Goal: Transaction & Acquisition: Purchase product/service

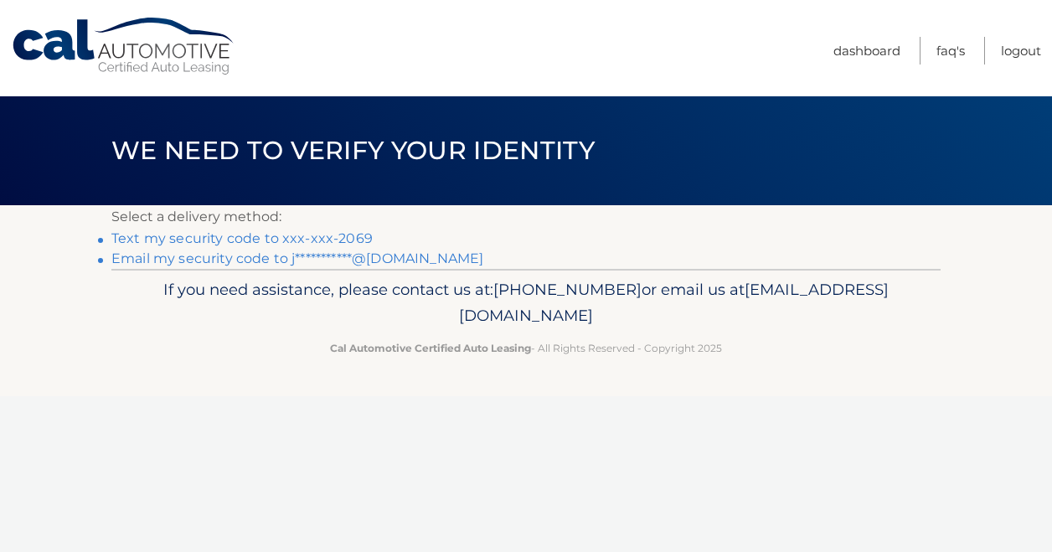
click at [261, 235] on link "Text my security code to xxx-xxx-2069" at bounding box center [241, 238] width 261 height 16
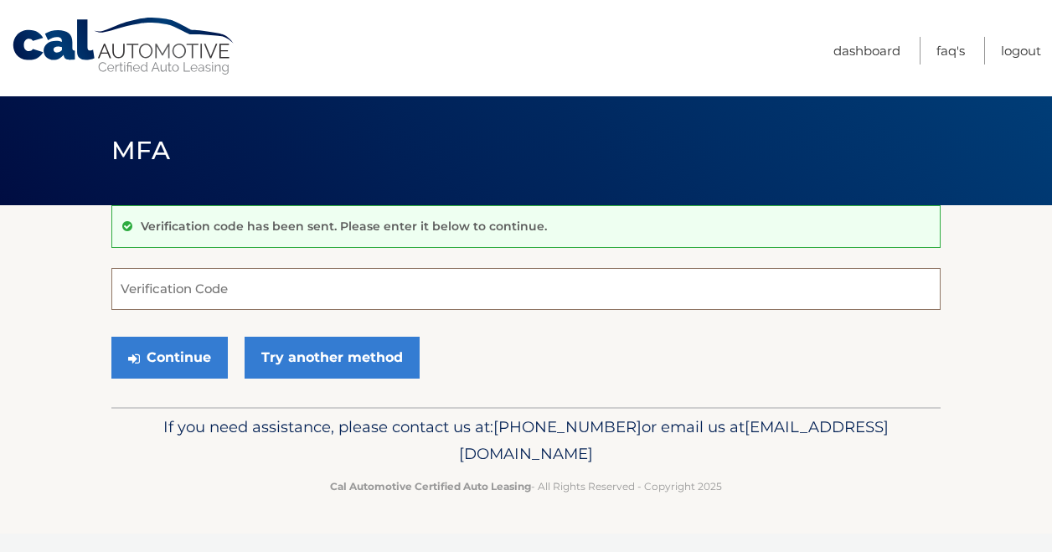
click at [225, 285] on input "Verification Code" at bounding box center [525, 289] width 829 height 42
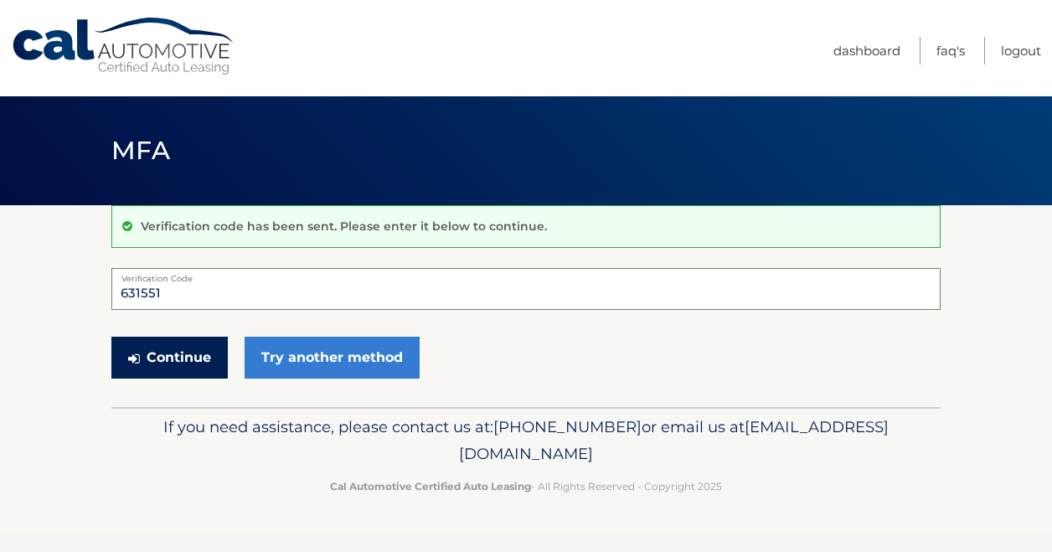
type input "631551"
click at [206, 352] on button "Continue" at bounding box center [169, 358] width 116 height 42
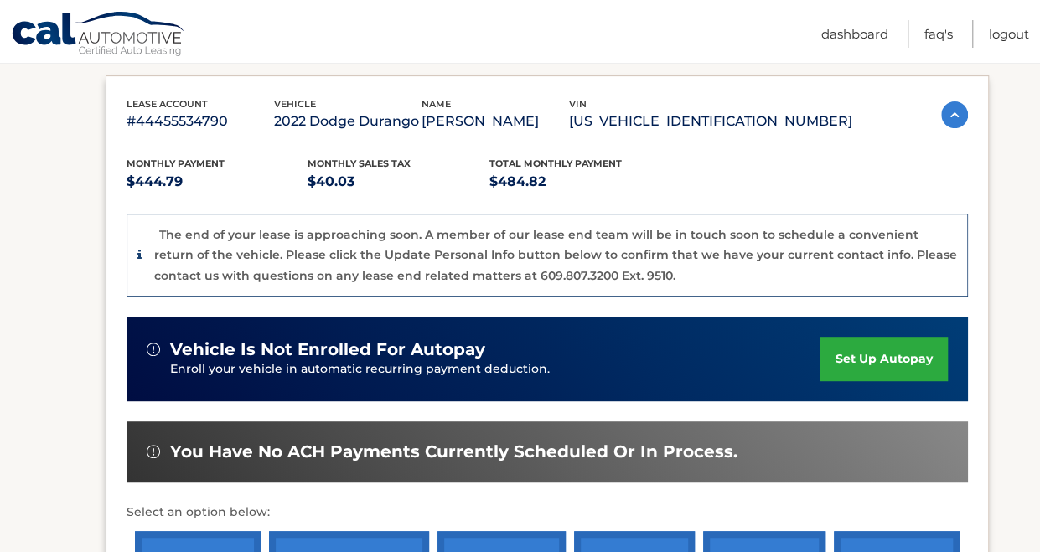
scroll to position [347, 0]
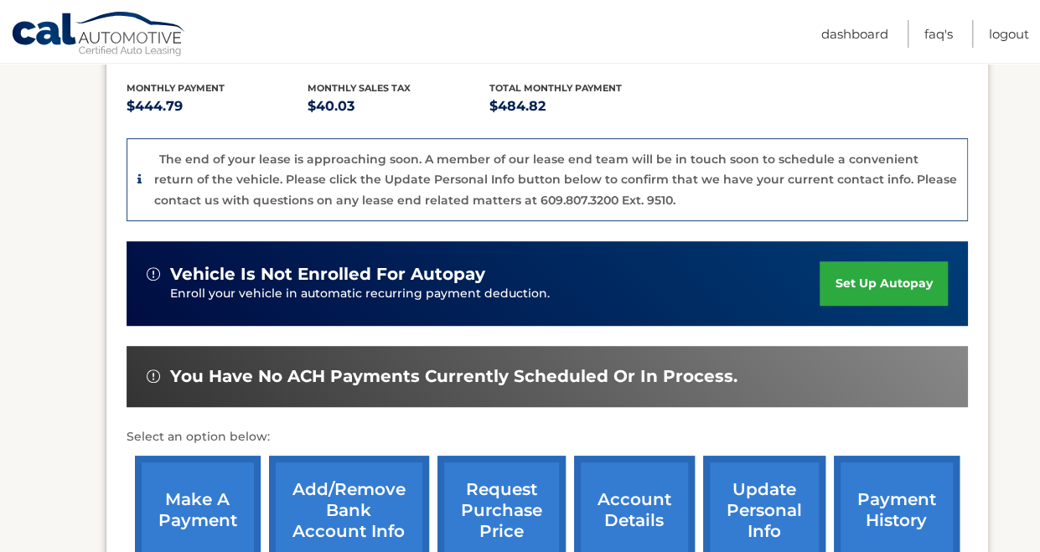
click at [208, 505] on link "make a payment" at bounding box center [198, 511] width 126 height 110
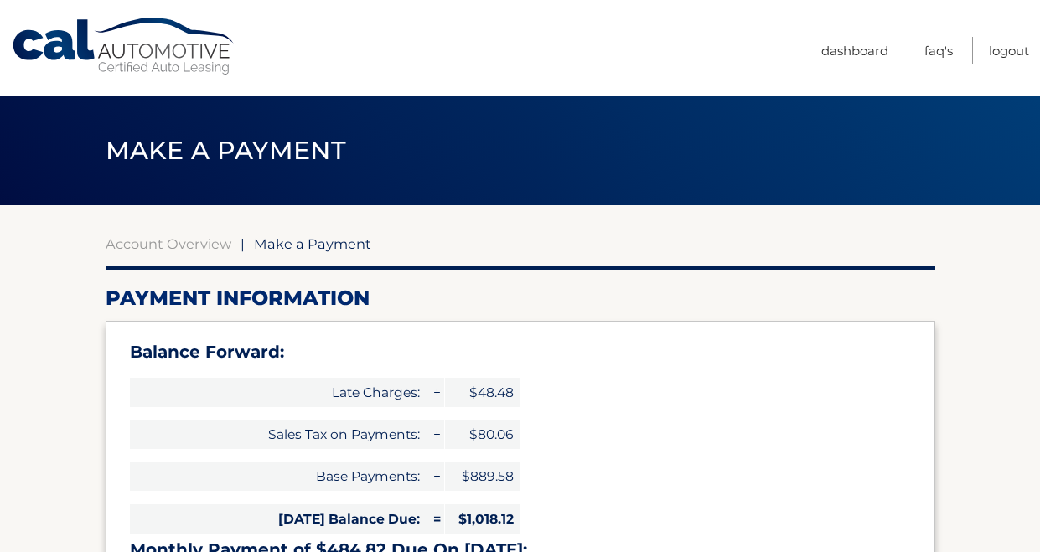
select select "MTBmZWNlYjEtNWUxNi00YjBlLWI0MDYtYWM1YjFhY2RkYWUx"
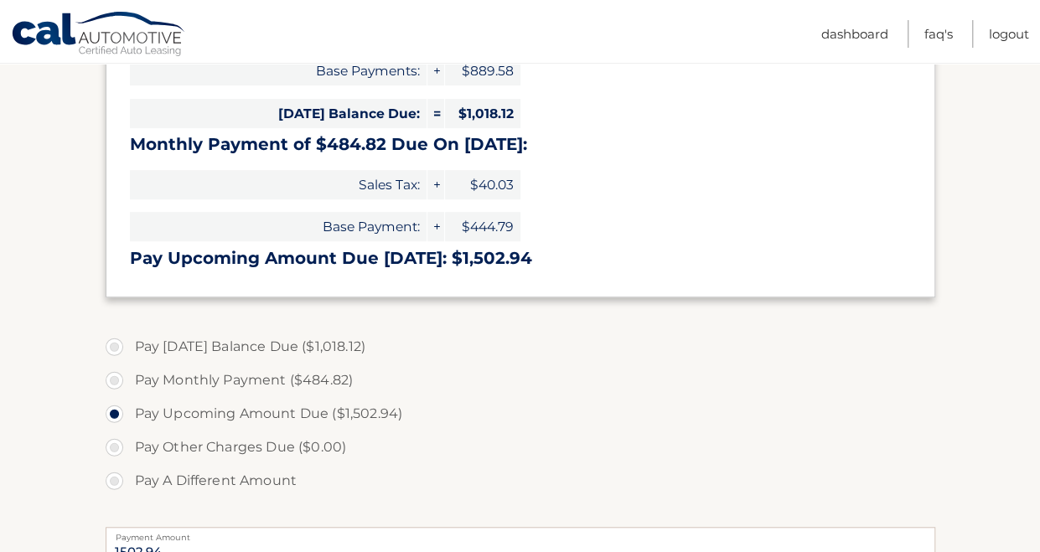
scroll to position [406, 0]
click at [114, 378] on label "Pay Monthly Payment ($484.82)" at bounding box center [520, 380] width 829 height 34
click at [114, 378] on input "Pay Monthly Payment ($484.82)" at bounding box center [120, 376] width 17 height 27
radio input "true"
type input "484.82"
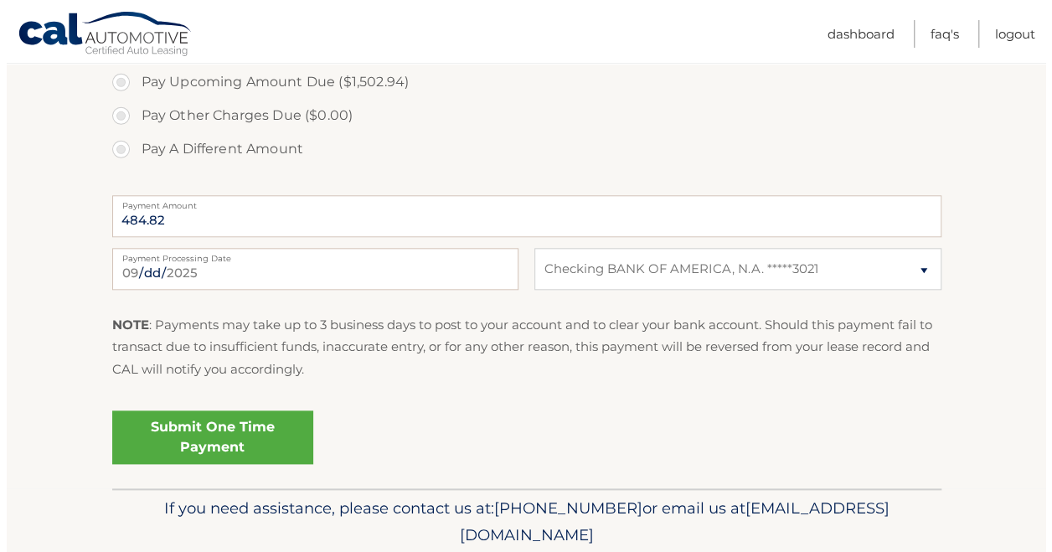
scroll to position [738, 0]
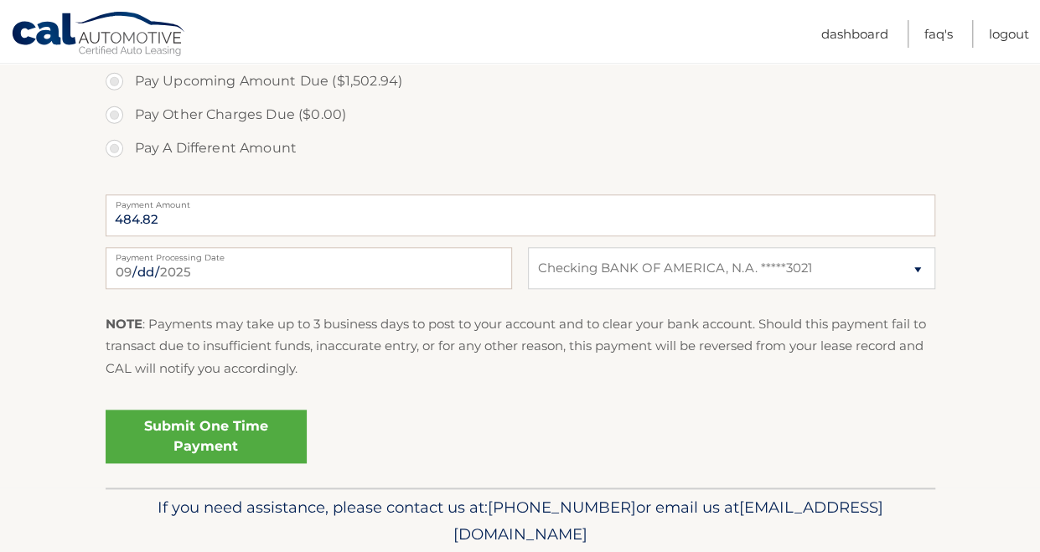
click at [222, 428] on link "Submit One Time Payment" at bounding box center [206, 437] width 201 height 54
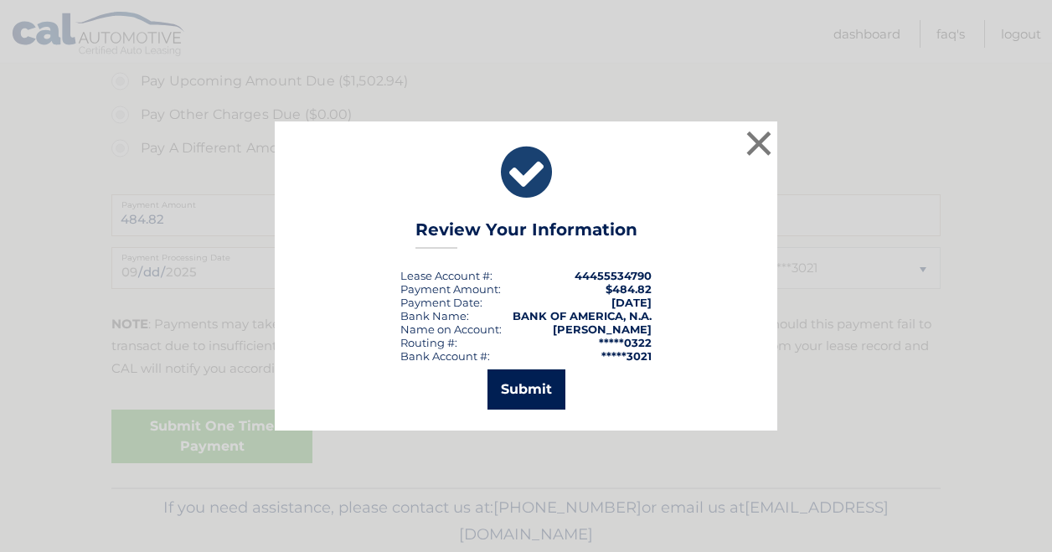
click at [525, 389] on button "Submit" at bounding box center [527, 389] width 78 height 40
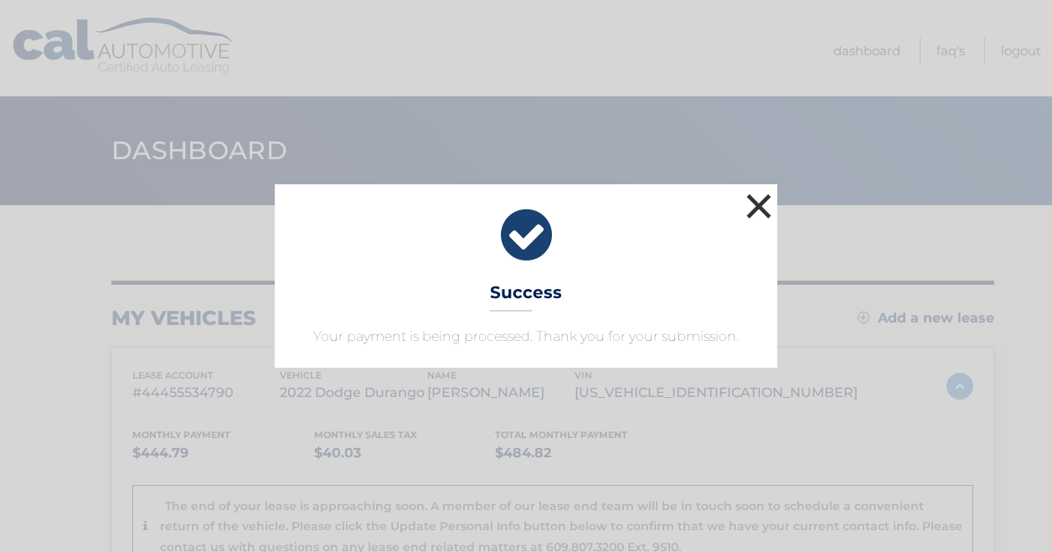
click at [761, 203] on button "×" at bounding box center [759, 206] width 34 height 34
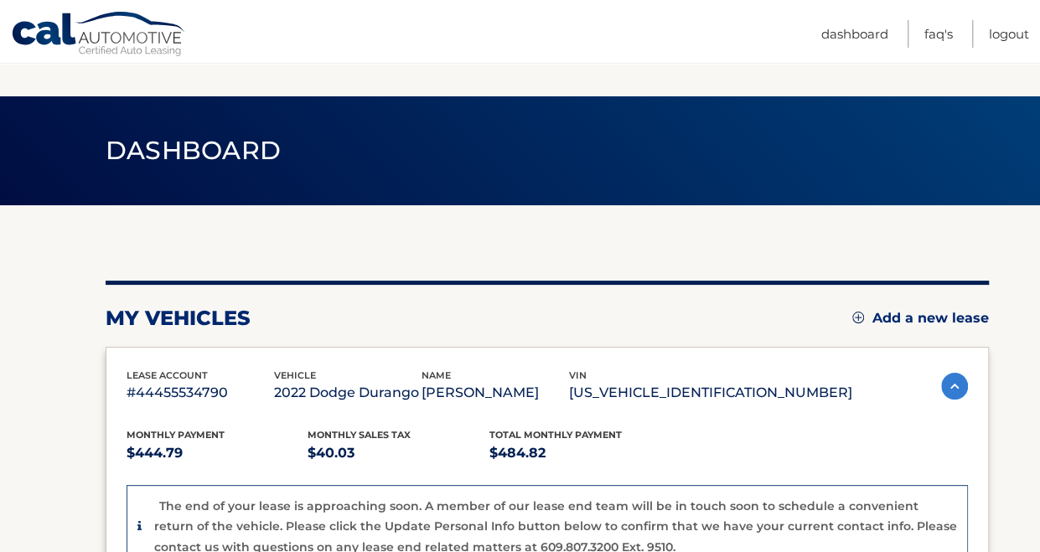
scroll to position [597, 0]
